Goal: Navigation & Orientation: Find specific page/section

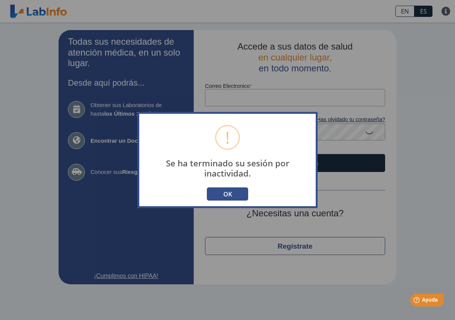
click at [229, 195] on button "OK" at bounding box center [227, 193] width 41 height 13
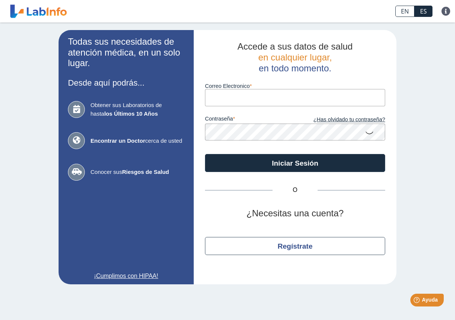
click at [229, 97] on input "Correo Electronico" at bounding box center [295, 97] width 180 height 17
type input "[EMAIL_ADDRESS][DOMAIN_NAME]"
click at [205, 154] on button "Iniciar Sesión" at bounding box center [295, 163] width 180 height 18
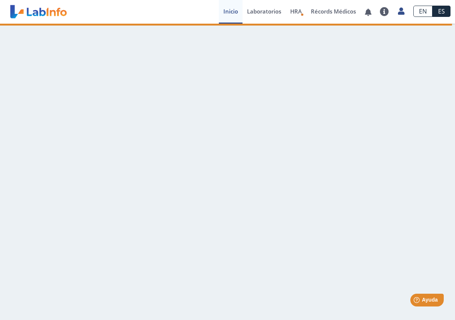
click at [291, 36] on main at bounding box center [227, 172] width 455 height 296
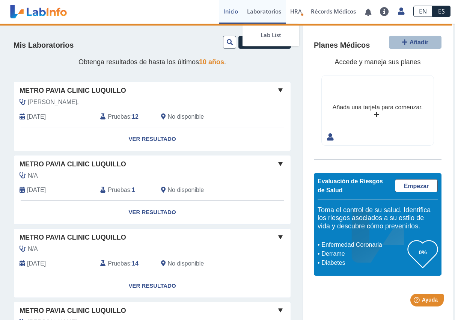
click at [258, 11] on link "Laboratorios" at bounding box center [264, 12] width 43 height 24
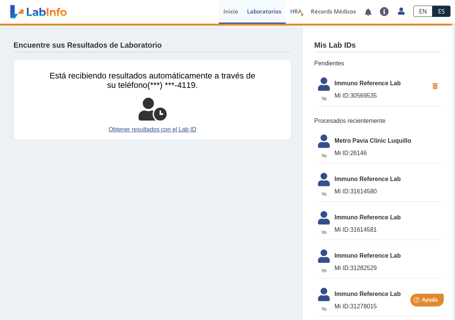
click at [228, 12] on link "Inicio" at bounding box center [231, 12] width 24 height 24
